Goal: Task Accomplishment & Management: Manage account settings

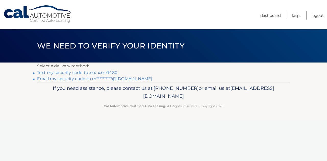
click at [111, 73] on link "Text my security code to xxx-xxx-0480" at bounding box center [77, 72] width 81 height 5
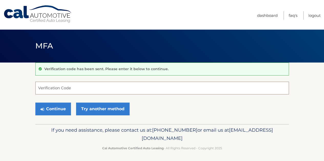
click at [97, 85] on input "Verification Code" at bounding box center [161, 88] width 253 height 13
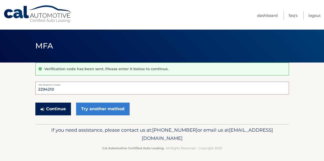
type input "2294210"
click at [58, 113] on button "Continue" at bounding box center [53, 109] width 36 height 13
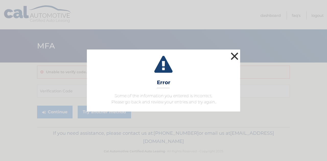
click at [233, 56] on button "×" at bounding box center [235, 56] width 10 height 10
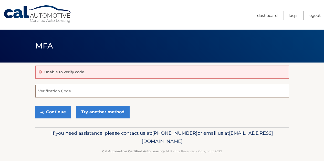
click at [63, 92] on input "Verification Code" at bounding box center [161, 91] width 253 height 13
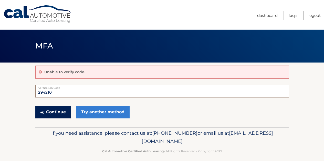
type input "294210"
click at [49, 112] on button "Continue" at bounding box center [53, 112] width 36 height 13
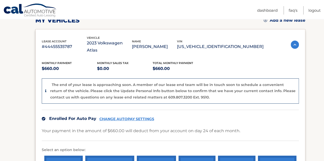
scroll to position [102, 0]
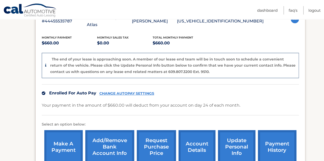
click at [45, 59] on div "The end of your lease is approaching soon. A member of our lease end team will …" at bounding box center [170, 66] width 257 height 26
click at [45, 57] on div "The end of your lease is approaching soon. A member of our lease end team will …" at bounding box center [170, 66] width 257 height 26
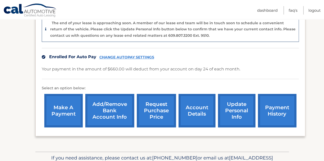
scroll to position [160, 0]
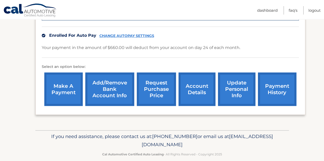
click at [232, 84] on link "update personal info" at bounding box center [236, 90] width 37 height 34
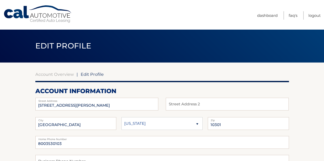
scroll to position [102, 0]
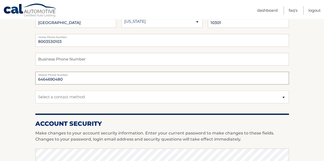
drag, startPoint x: 13, startPoint y: 80, endPoint x: 7, endPoint y: 80, distance: 5.6
click at [7, 80] on section "Account Overview | Edit Profile account information [STREET_ADDRESS][PERSON_NAM…" at bounding box center [162, 146] width 324 height 372
click at [119, 104] on fieldset "8003530103 Home Phone Number Business Phone Number 9176553296 Mobile Phone Numb…" at bounding box center [161, 72] width 253 height 76
click at [72, 79] on input "9176553296" at bounding box center [161, 78] width 253 height 13
type input "9176553286"
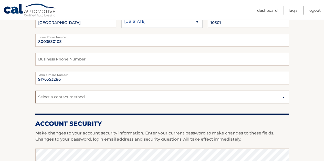
click at [135, 93] on select "Select a contact method Mobile Home" at bounding box center [161, 97] width 253 height 13
drag, startPoint x: 20, startPoint y: 88, endPoint x: 24, endPoint y: 86, distance: 4.8
click at [20, 88] on section "Account Overview | Edit Profile account information 26 HEWITT AVE Street Addres…" at bounding box center [162, 146] width 324 height 372
drag, startPoint x: 72, startPoint y: 42, endPoint x: 31, endPoint y: 43, distance: 41.7
click at [31, 43] on section "Account Overview | Edit Profile account information 26 HEWITT AVE Street Addres…" at bounding box center [162, 146] width 324 height 372
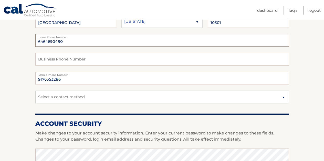
type input "6464690480"
click at [106, 110] on form "Account Overview | Edit Profile account information 26 HEWITT AVE Street Addres…" at bounding box center [161, 146] width 253 height 353
click at [107, 100] on select "Select a contact method Mobile Home" at bounding box center [161, 97] width 253 height 13
select select "1"
click at [35, 91] on select "Select a contact method Mobile Home" at bounding box center [161, 97] width 253 height 13
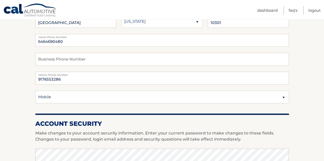
click at [21, 69] on section "Account Overview | Edit Profile account information 26 HEWITT AVE Street Addres…" at bounding box center [162, 146] width 324 height 372
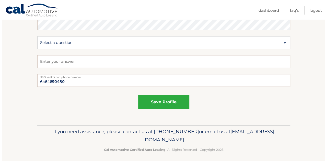
scroll to position [313, 0]
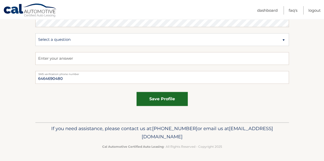
click at [167, 100] on button "save profile" at bounding box center [161, 99] width 51 height 14
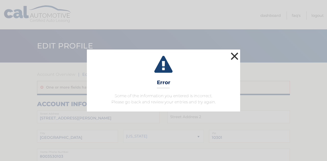
click at [233, 56] on button "×" at bounding box center [235, 56] width 10 height 10
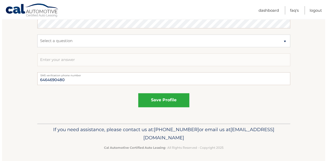
scroll to position [325, 0]
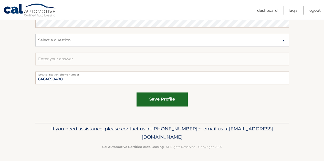
click at [162, 104] on button "save profile" at bounding box center [161, 100] width 51 height 14
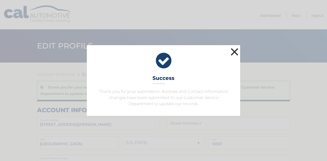
click at [235, 51] on button "×" at bounding box center [235, 52] width 10 height 10
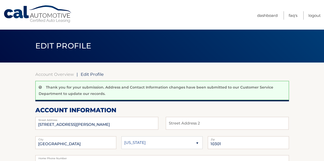
click at [37, 13] on link "Cal Automotive" at bounding box center [37, 14] width 69 height 18
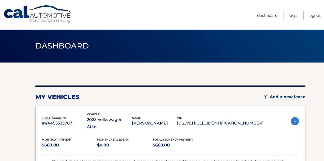
click at [263, 14] on link "Dashboard" at bounding box center [267, 15] width 20 height 8
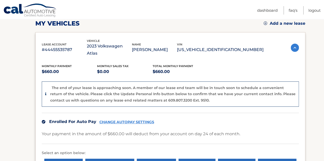
scroll to position [77, 0]
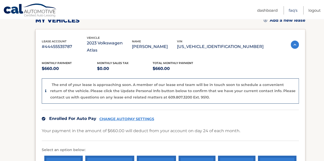
click at [292, 10] on link "FAQ's" at bounding box center [292, 10] width 9 height 8
